Goal: Transaction & Acquisition: Download file/media

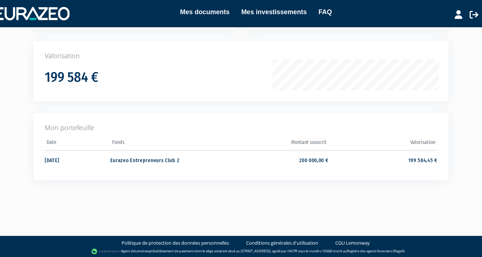
scroll to position [101, 0]
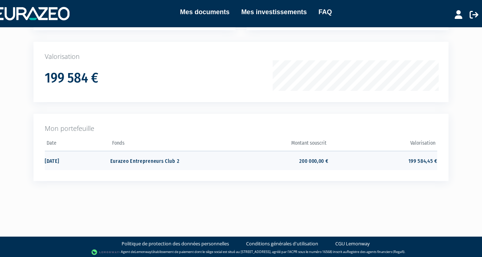
click at [147, 161] on td "Eurazeo Entrepreneurs Club 2" at bounding box center [164, 160] width 109 height 19
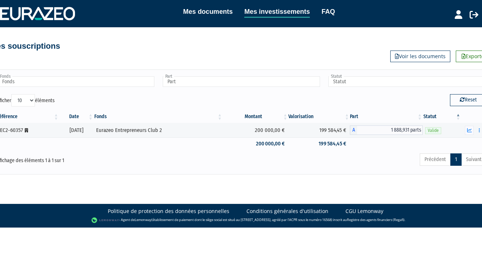
click at [459, 14] on icon at bounding box center [459, 14] width 8 height 9
click at [449, 33] on link "Mon profil" at bounding box center [445, 30] width 58 height 10
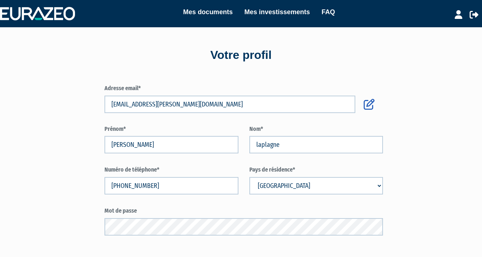
click at [215, 11] on link "Mes documents" at bounding box center [207, 12] width 49 height 10
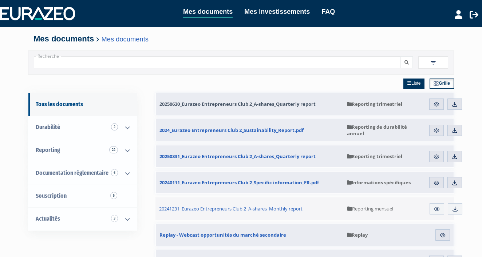
click at [266, 102] on span "20250630_Eurazeo Entrepreneurs Club 2_A-shares_Quarterly report" at bounding box center [237, 104] width 156 height 7
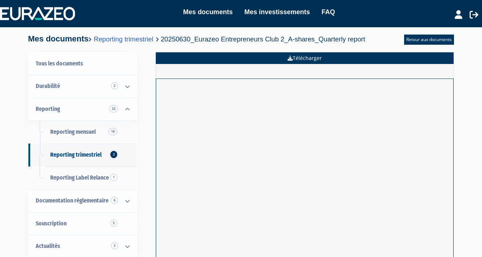
click at [301, 59] on link "Télécharger" at bounding box center [305, 58] width 298 height 12
